Goal: Task Accomplishment & Management: Use online tool/utility

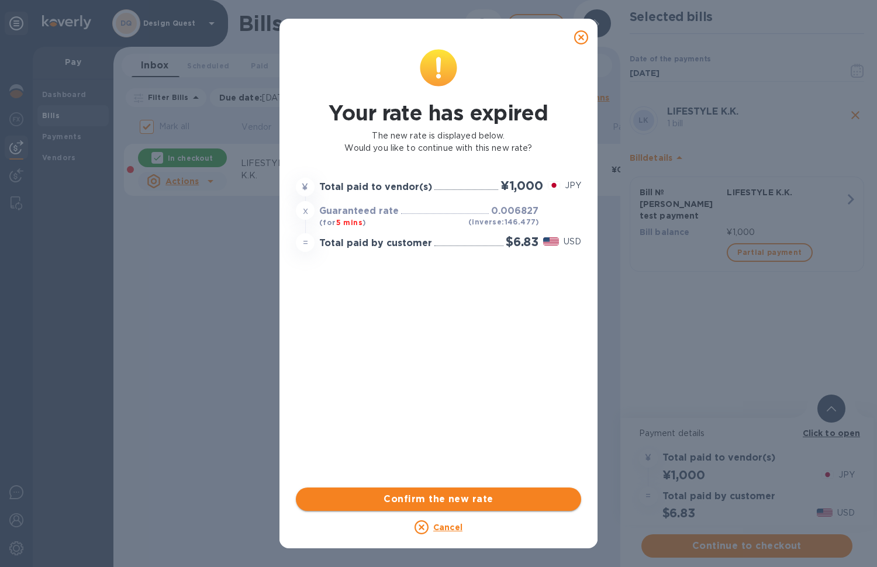
click at [453, 500] on span "Confirm the new rate" at bounding box center [438, 499] width 267 height 14
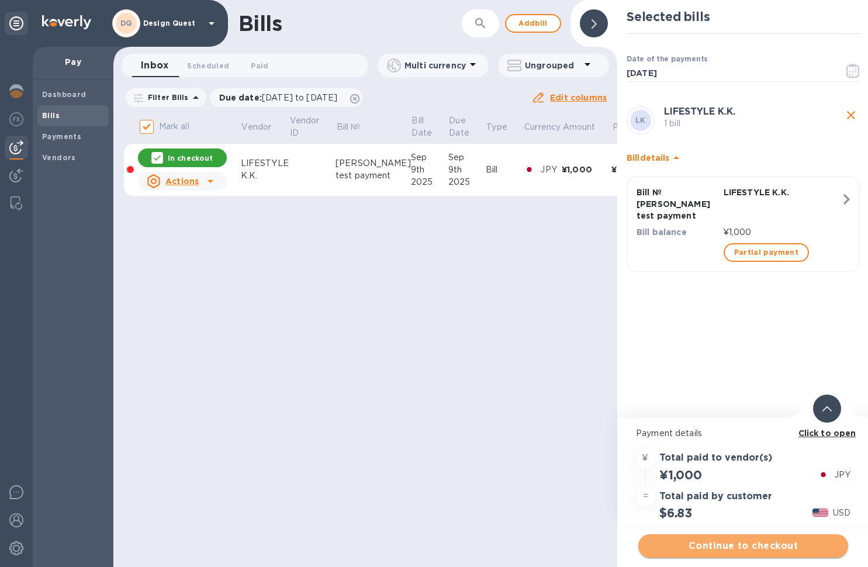
click at [742, 547] on span "Continue to checkout" at bounding box center [743, 546] width 191 height 14
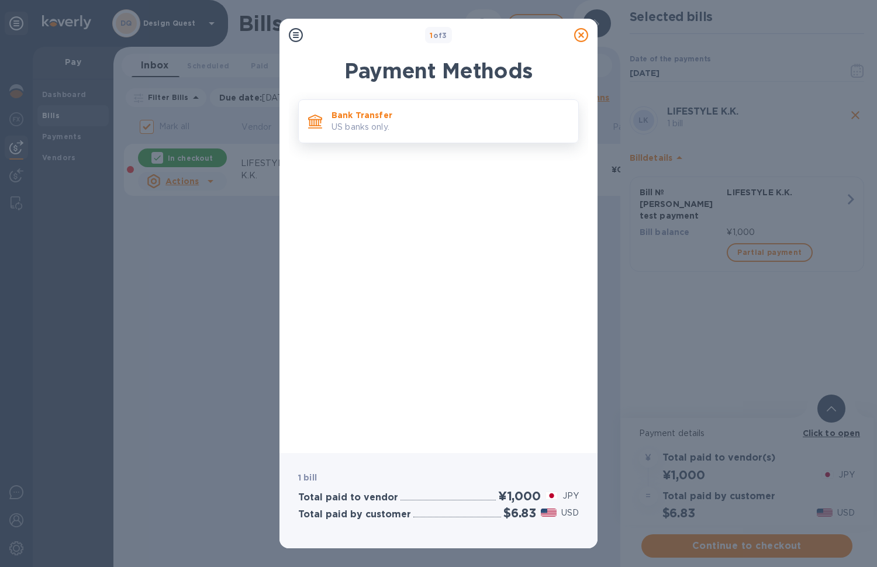
click at [364, 125] on p "US banks only." at bounding box center [449, 127] width 237 height 12
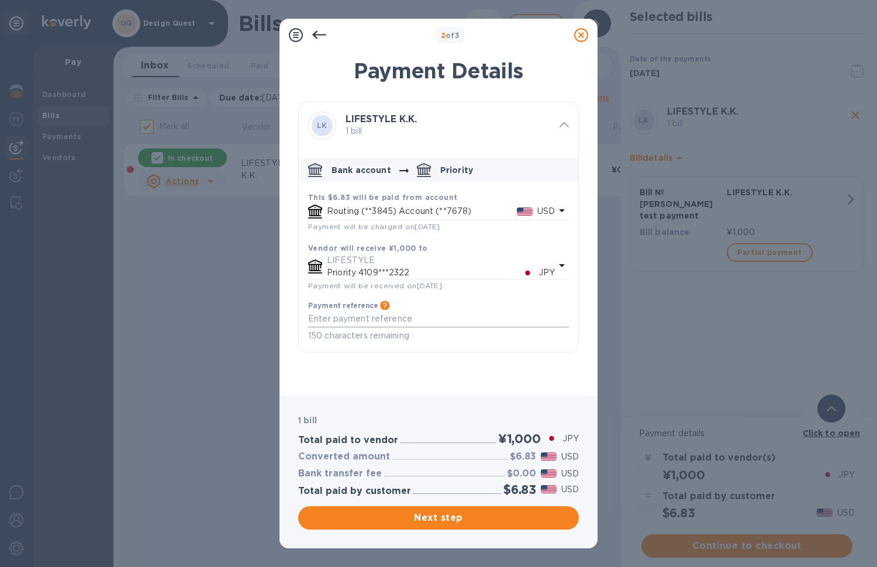
click at [365, 316] on textarea "default-method" at bounding box center [438, 318] width 261 height 9
type textarea "[PERSON_NAME] Test payment"
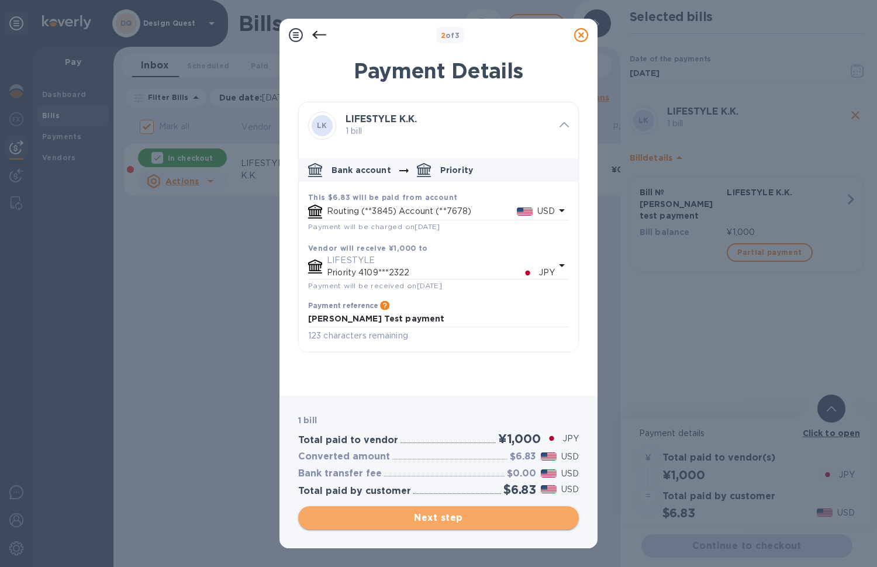
click at [459, 516] on span "Next step" at bounding box center [438, 518] width 262 height 14
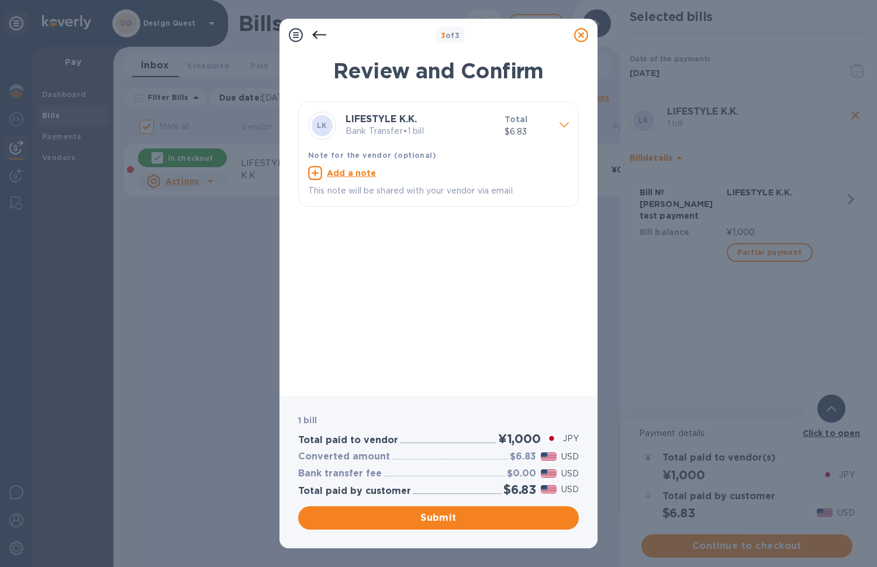
click at [354, 173] on u "Add a note" at bounding box center [352, 172] width 50 height 9
click at [358, 174] on textarea at bounding box center [429, 174] width 242 height 9
paste textarea "[PERSON_NAME] Test payment"
type textarea "[PERSON_NAME] Test payment"
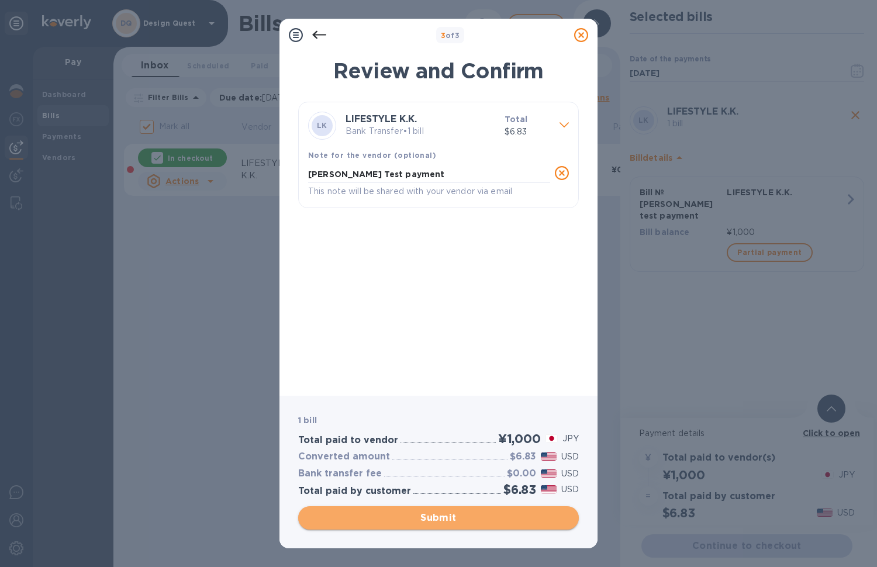
click at [447, 517] on span "Submit" at bounding box center [438, 518] width 262 height 14
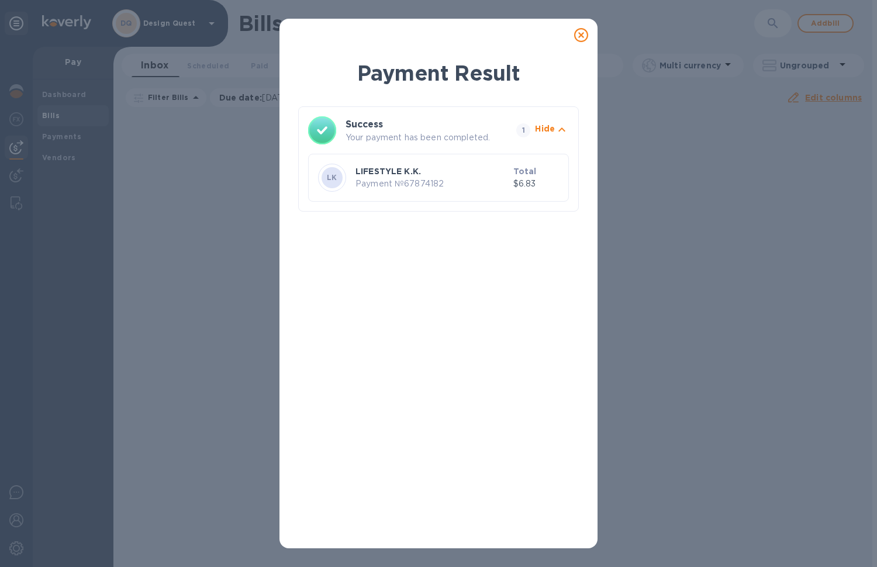
click at [585, 33] on icon at bounding box center [581, 35] width 14 height 14
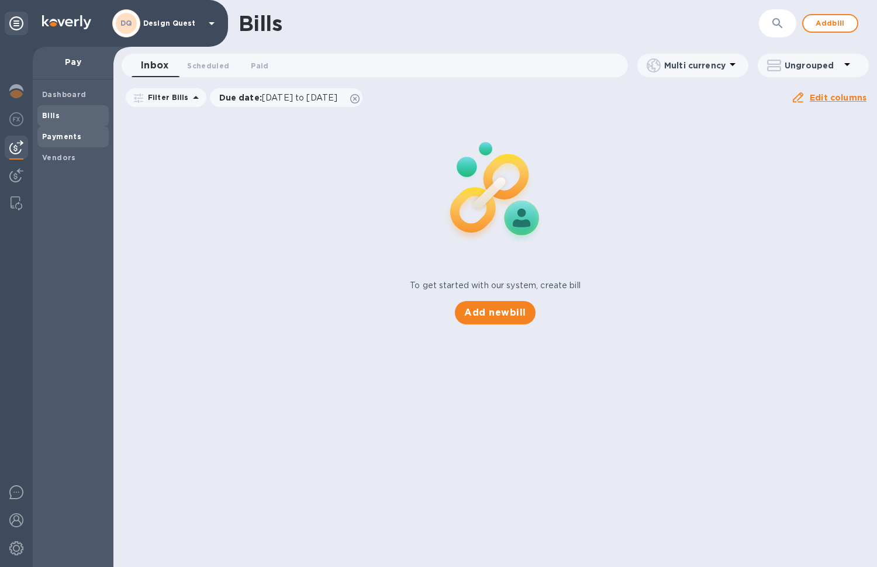
click at [61, 135] on b "Payments" at bounding box center [61, 136] width 39 height 9
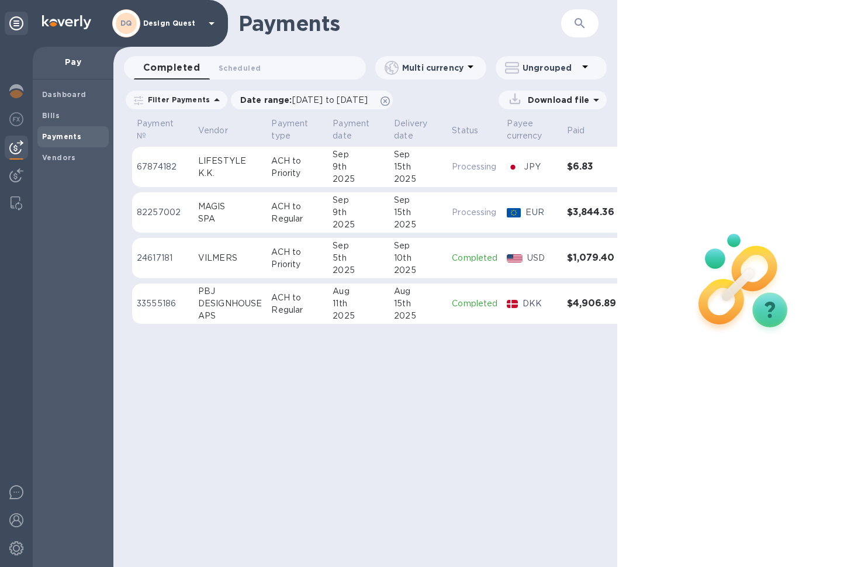
click at [545, 165] on p "JPY" at bounding box center [540, 167] width 33 height 12
